Goal: Task Accomplishment & Management: Use online tool/utility

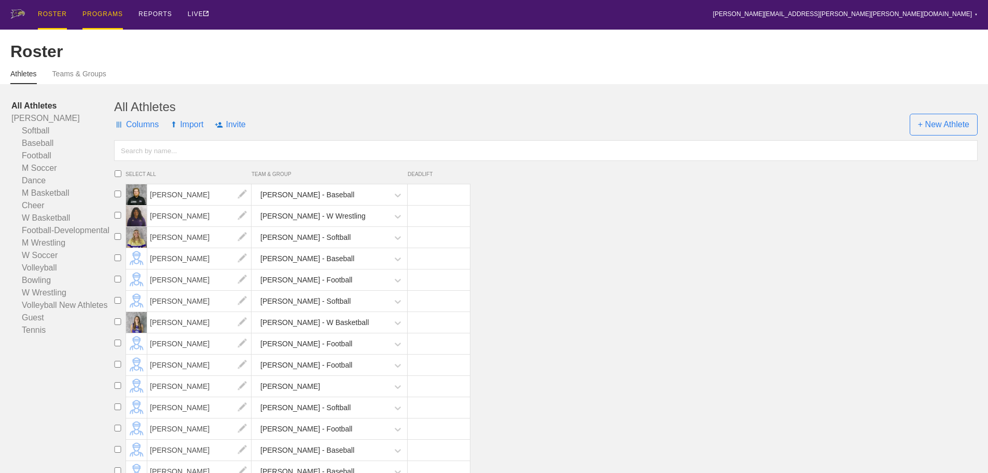
click at [86, 17] on div "PROGRAMS" at bounding box center [102, 15] width 40 height 30
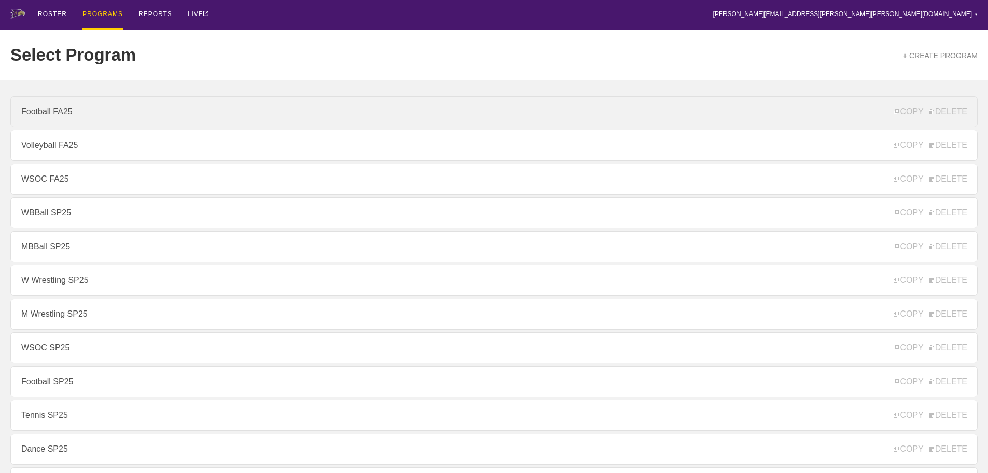
click at [67, 117] on link "Football FA25" at bounding box center [493, 111] width 967 height 31
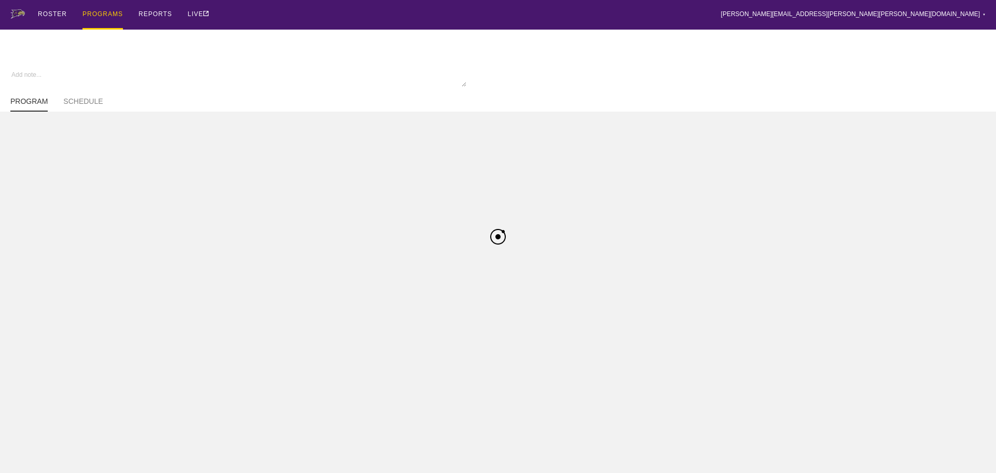
type textarea "x"
type input "Football FA25"
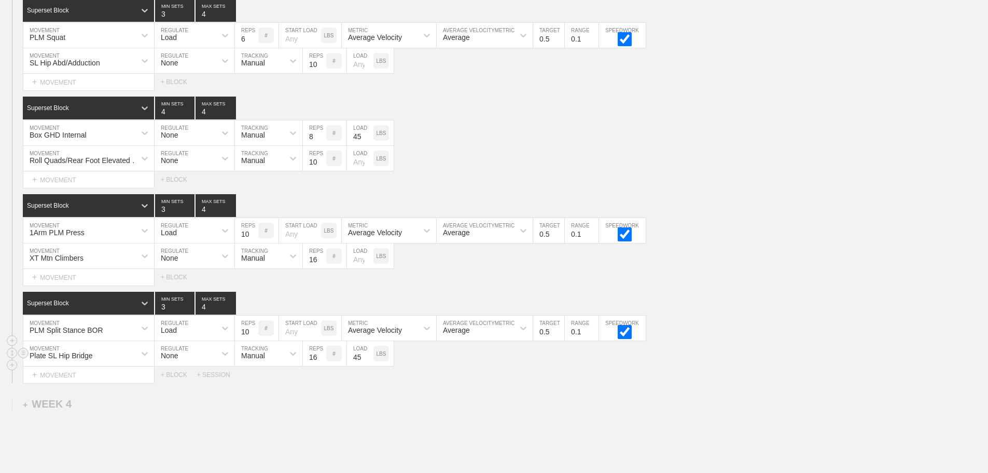
scroll to position [1926, 0]
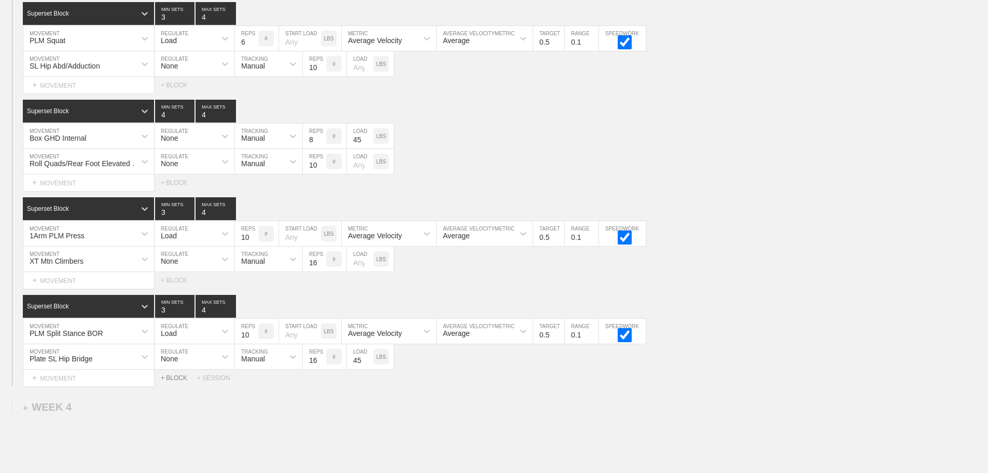
click at [181, 381] on div "+ BLOCK" at bounding box center [179, 377] width 36 height 7
click at [98, 430] on div "+ MOVEMENT" at bounding box center [89, 424] width 132 height 17
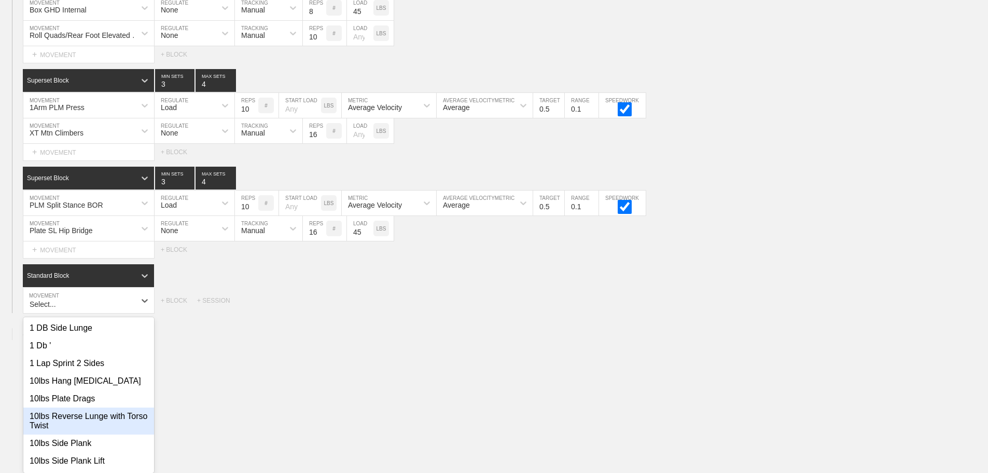
scroll to position [2066, 0]
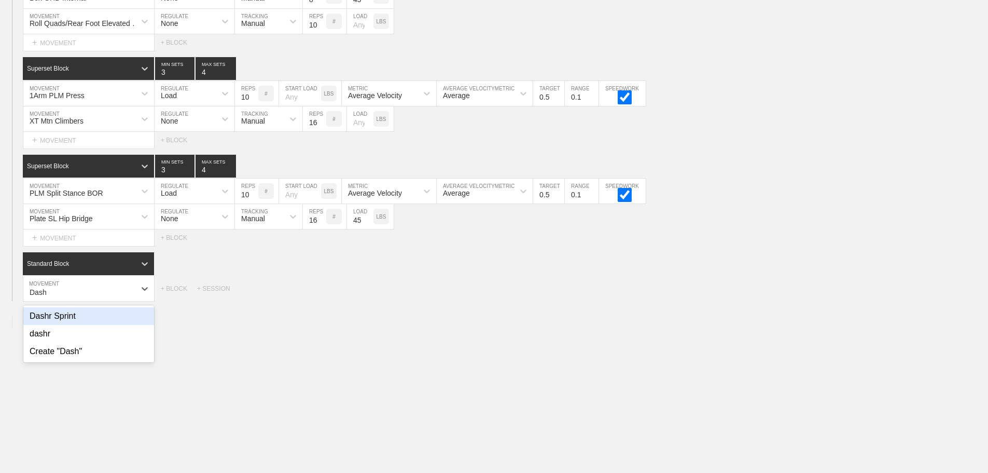
click at [55, 321] on div "Dashr Sprint" at bounding box center [88, 316] width 131 height 18
type input "Dash"
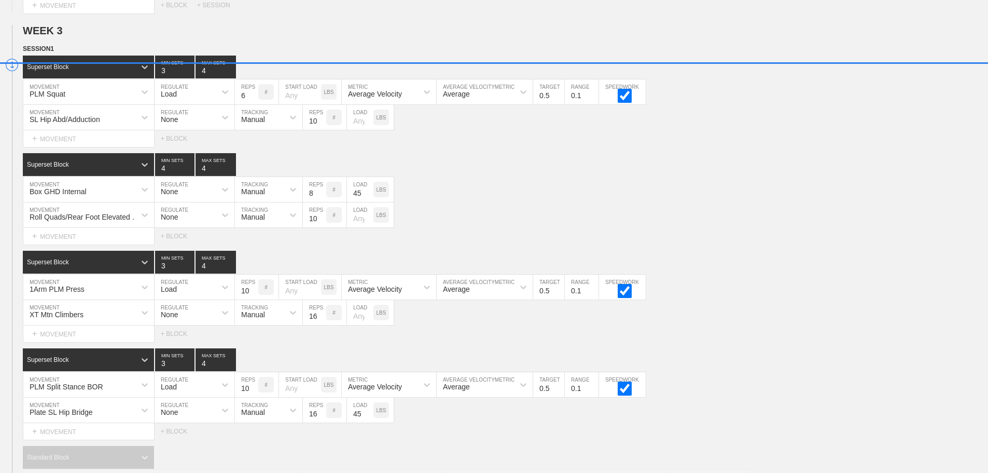
scroll to position [1871, 0]
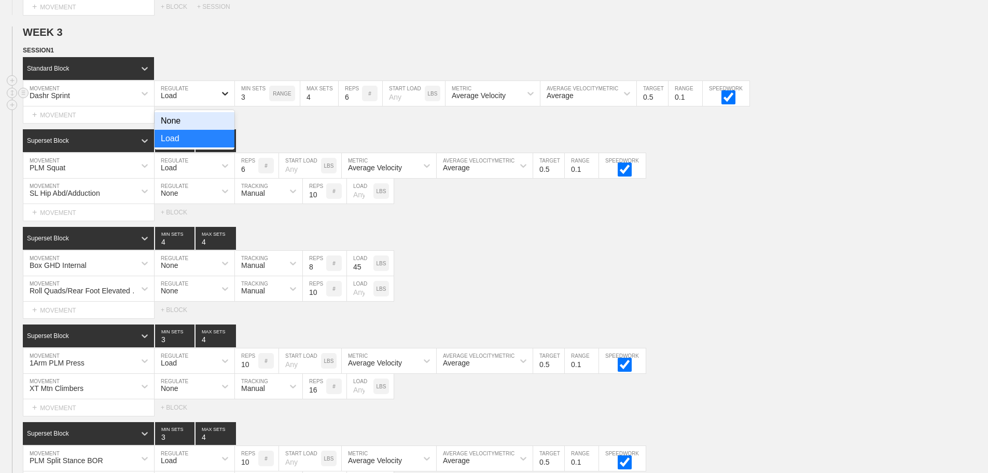
click at [219, 101] on div at bounding box center [225, 93] width 19 height 19
click at [221, 124] on div "None" at bounding box center [195, 121] width 80 height 18
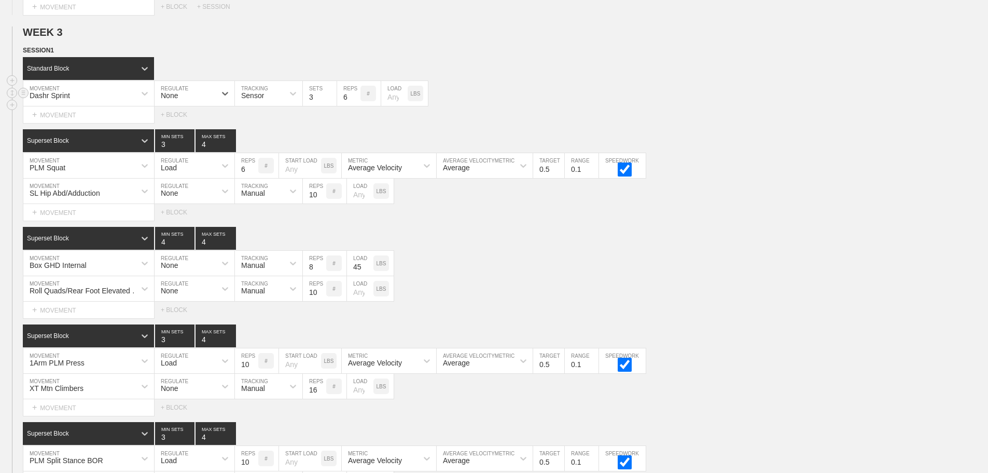
click at [255, 100] on div "Sensor" at bounding box center [252, 95] width 23 height 8
click at [263, 139] on div "Manual" at bounding box center [268, 139] width 67 height 18
click at [307, 104] on input "3" at bounding box center [320, 93] width 34 height 25
type input "1"
click at [348, 104] on input "6" at bounding box center [348, 93] width 23 height 25
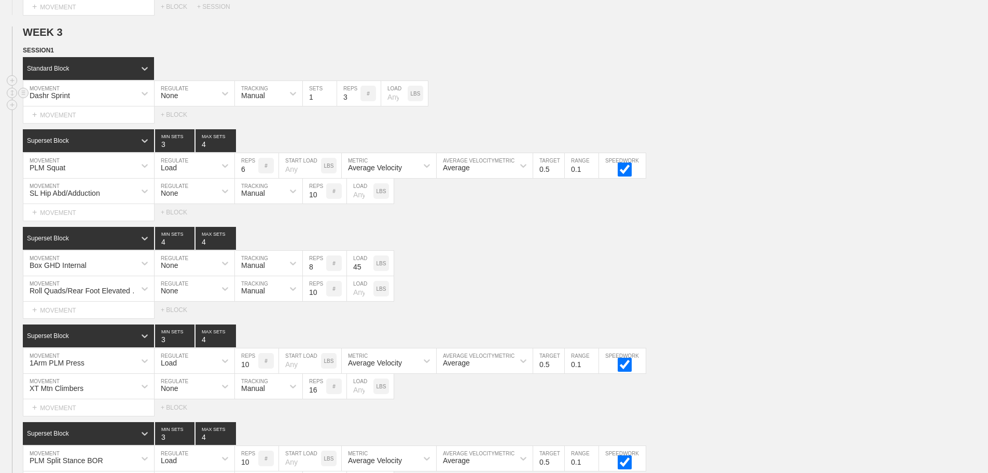
type input "3"
type input "10"
drag, startPoint x: 700, startPoint y: 121, endPoint x: 707, endPoint y: 120, distance: 7.3
click at [701, 121] on div "Select... MOVEMENT + MOVEMENT + BLOCK" at bounding box center [494, 114] width 988 height 17
